Goal: Find specific page/section: Find specific page/section

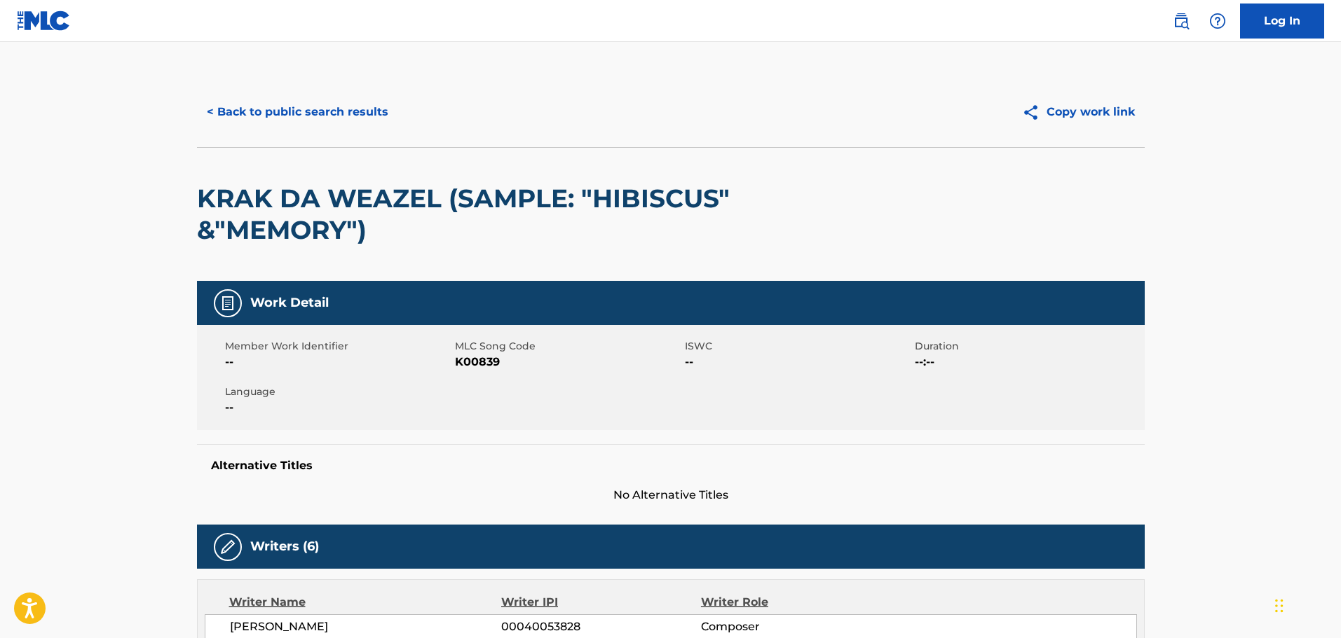
click at [343, 102] on button "< Back to public search results" at bounding box center [297, 112] width 201 height 35
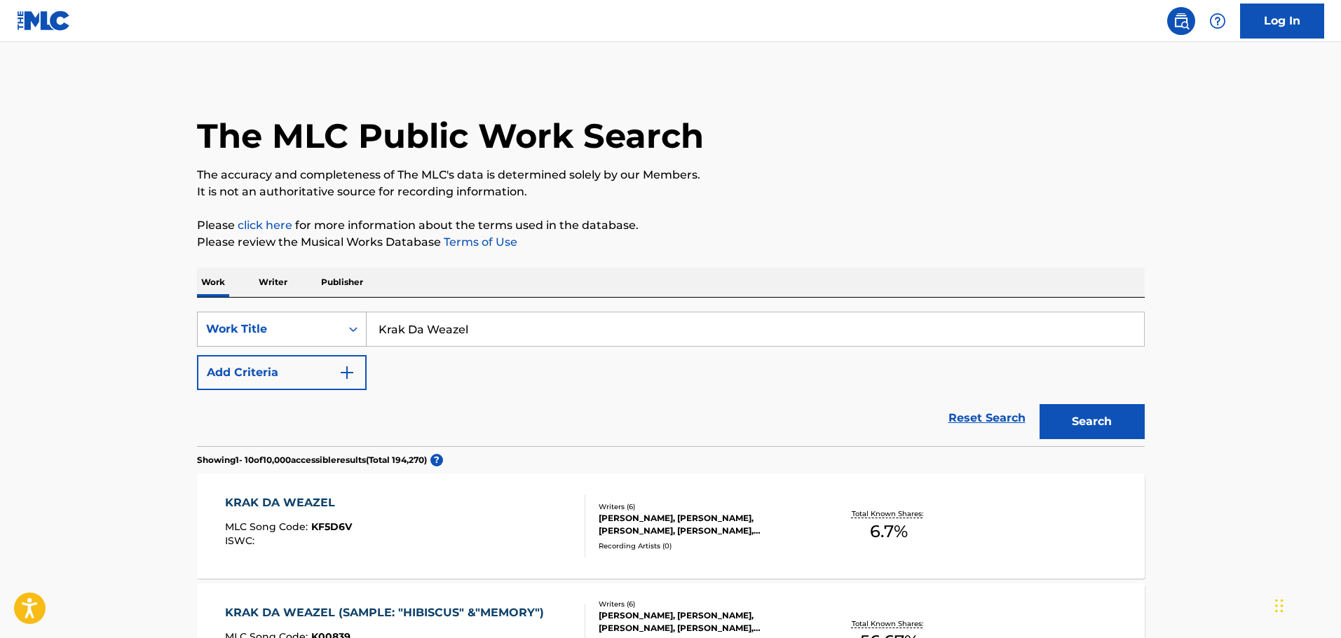
scroll to position [210, 0]
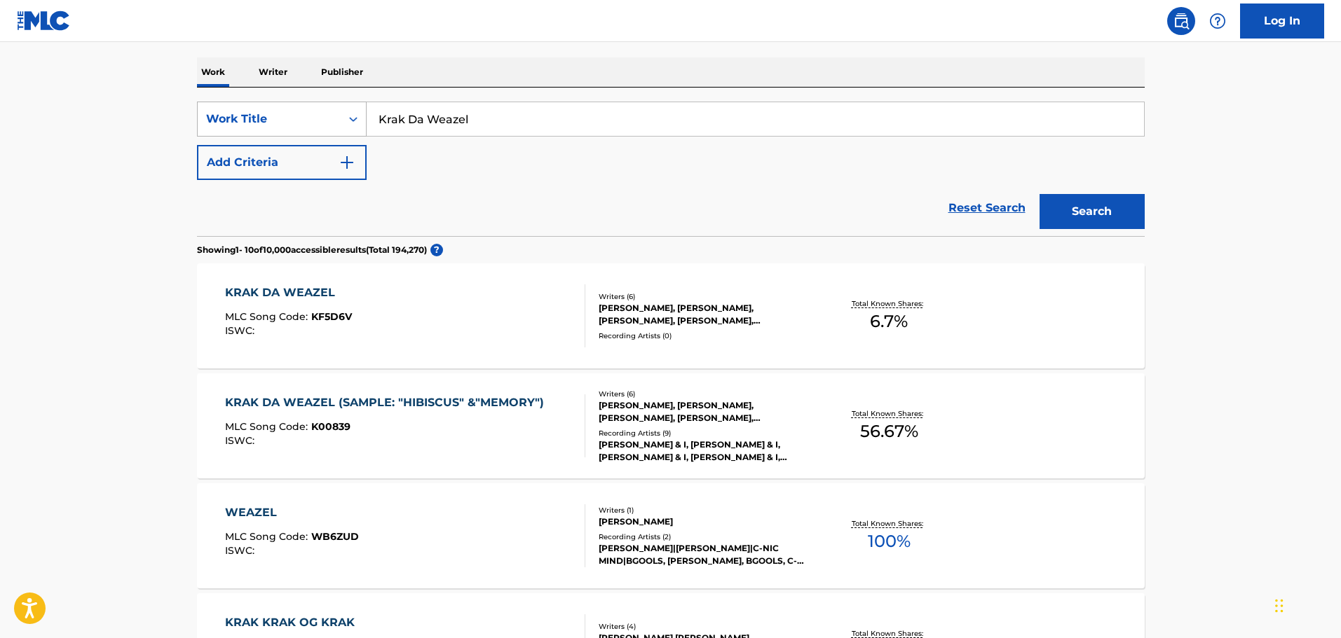
drag, startPoint x: 499, startPoint y: 111, endPoint x: 210, endPoint y: 111, distance: 289.4
click at [210, 111] on div "SearchWithCriteria91a2d79a-8c92-40bb-b5bc-5526ca11c940 Work Title Krak Da Weazel" at bounding box center [671, 119] width 948 height 35
paste input "Supernova Crush"
type input "Supernova Crush"
click at [1096, 198] on button "Search" at bounding box center [1091, 211] width 105 height 35
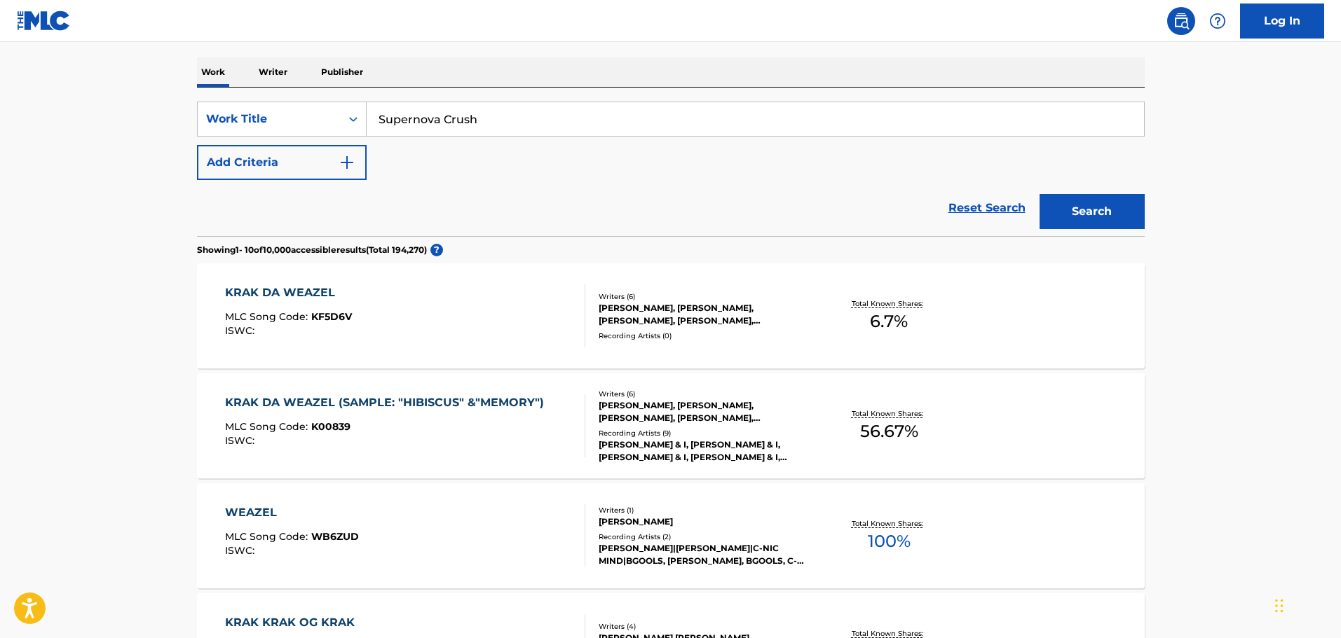
scroll to position [0, 0]
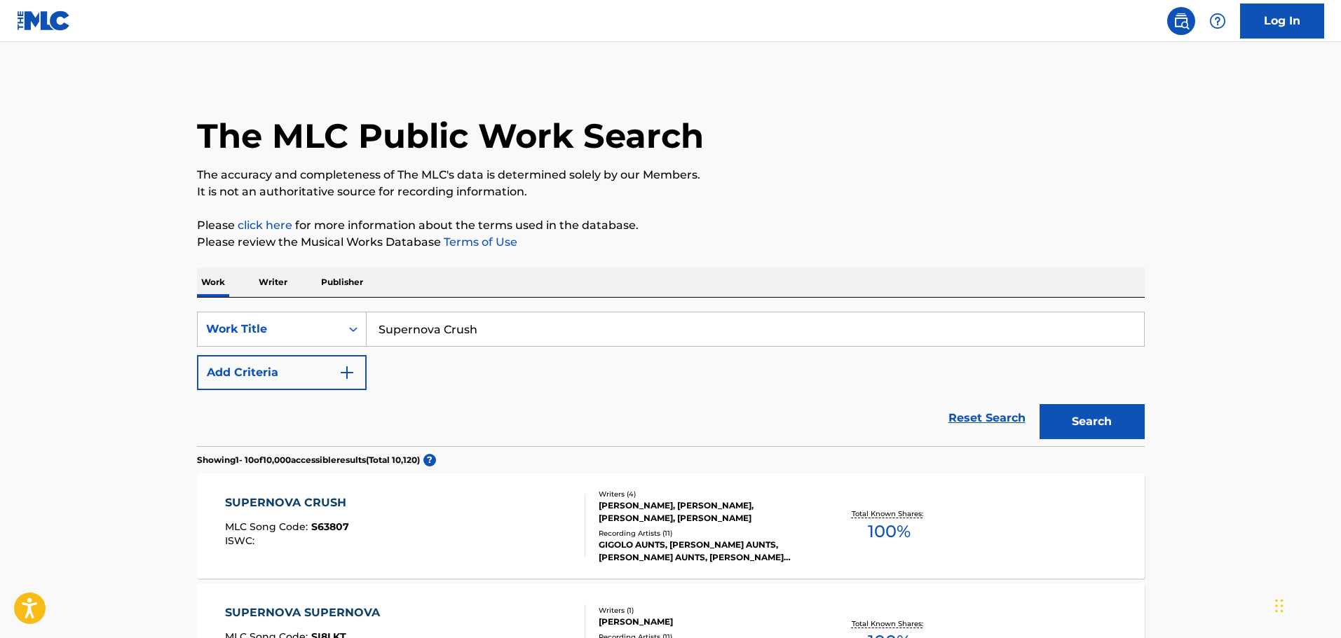
click at [684, 535] on div "Recording Artists ( 11 )" at bounding box center [705, 533] width 212 height 11
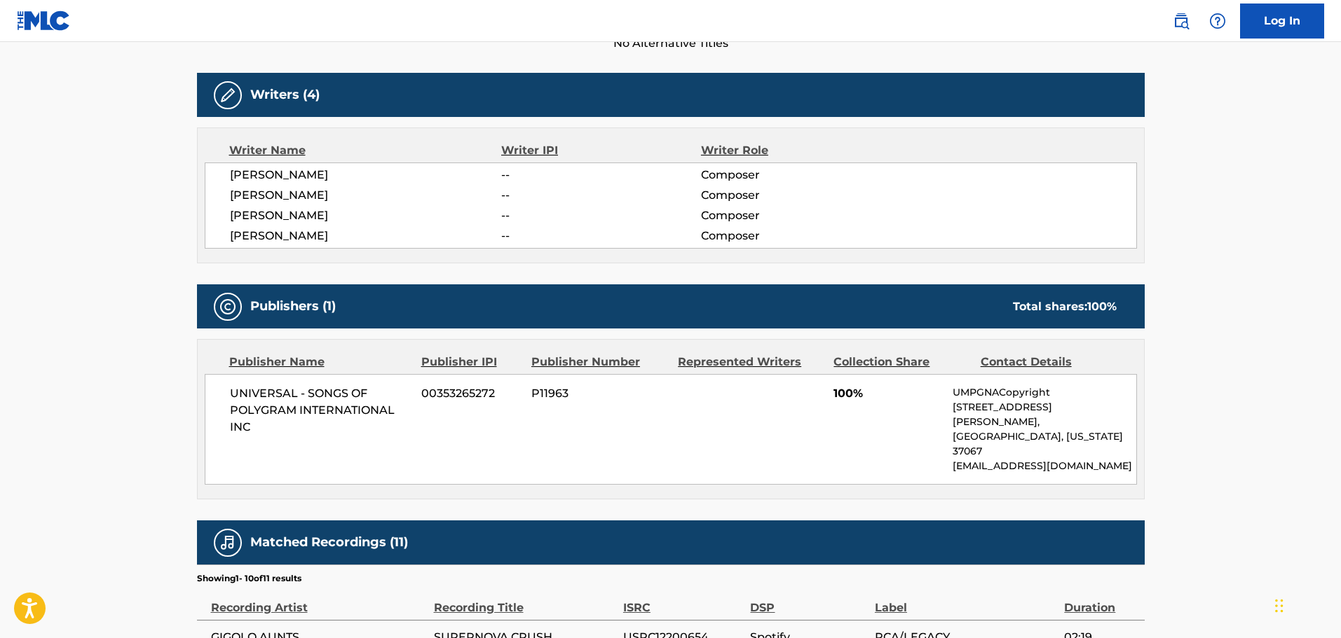
scroll to position [631, 0]
